Goal: Task Accomplishment & Management: Use online tool/utility

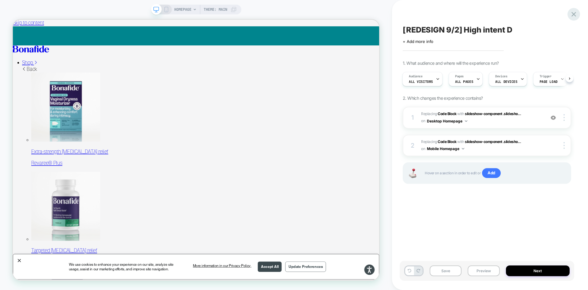
click at [0, 0] on icon at bounding box center [0, 0] width 0 height 0
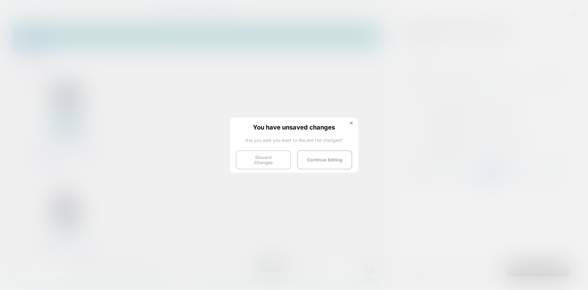
click at [276, 161] on button "Discard Changes" at bounding box center [263, 159] width 55 height 19
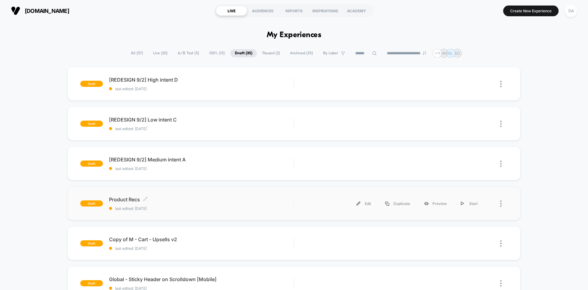
click at [196, 203] on div "Product Recs Click to edit experience details Click to edit experience details …" at bounding box center [201, 203] width 185 height 14
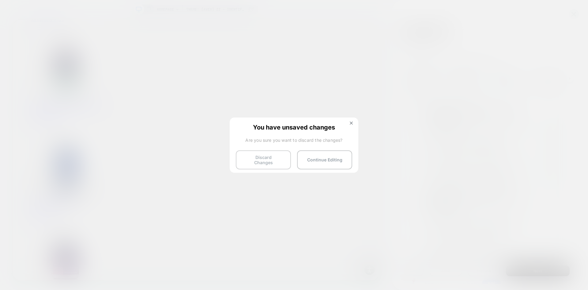
click at [268, 158] on button "Discard Changes" at bounding box center [263, 159] width 55 height 19
